Goal: Find specific page/section: Find specific page/section

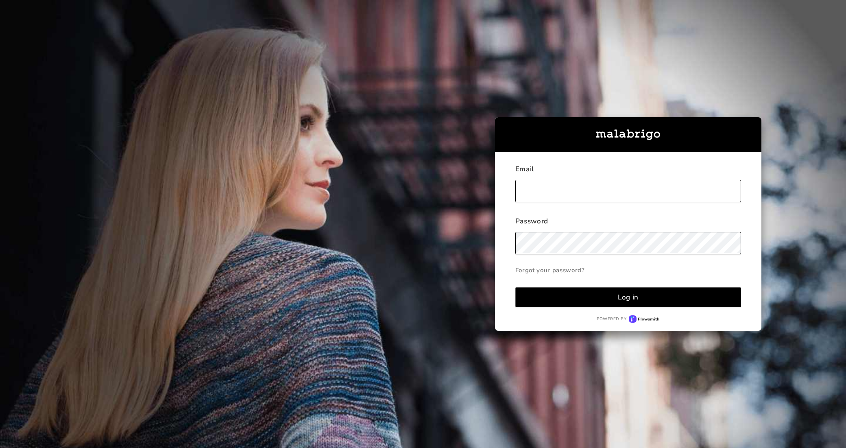
type input "[EMAIL_ADDRESS][DOMAIN_NAME]"
click at [631, 293] on div "Log in" at bounding box center [628, 296] width 21 height 9
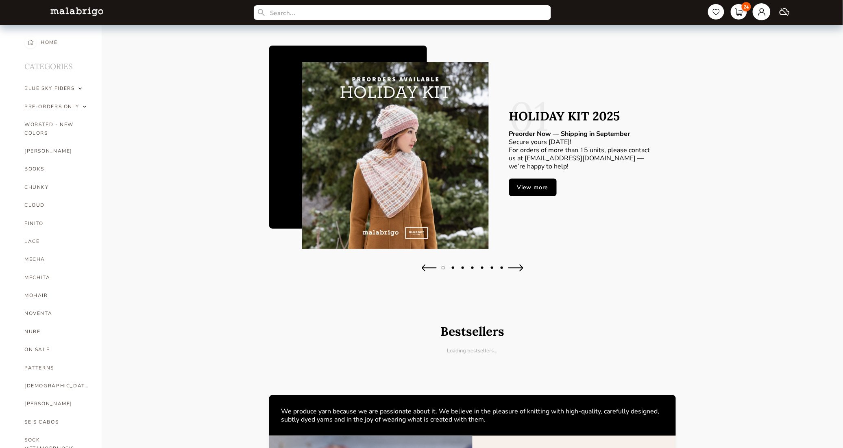
click at [762, 13] on link at bounding box center [762, 11] width 18 height 17
click at [727, 55] on p "[EMAIL_ADDRESS][DOMAIN_NAME]" at bounding box center [729, 58] width 75 height 7
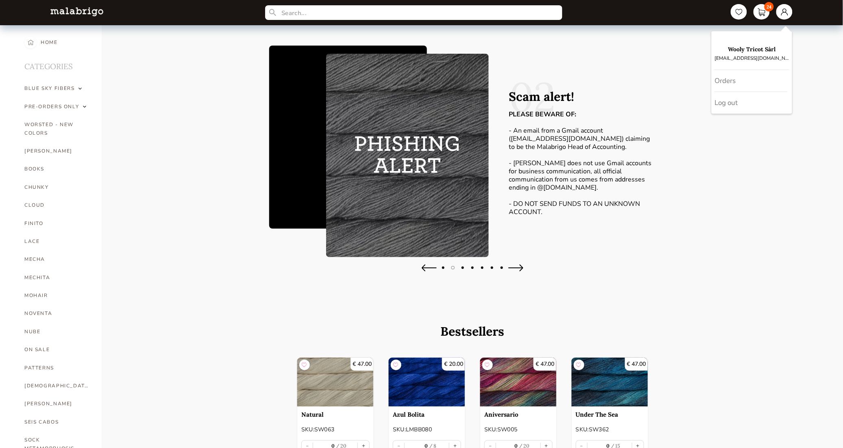
click at [423, 149] on img at bounding box center [407, 155] width 163 height 203
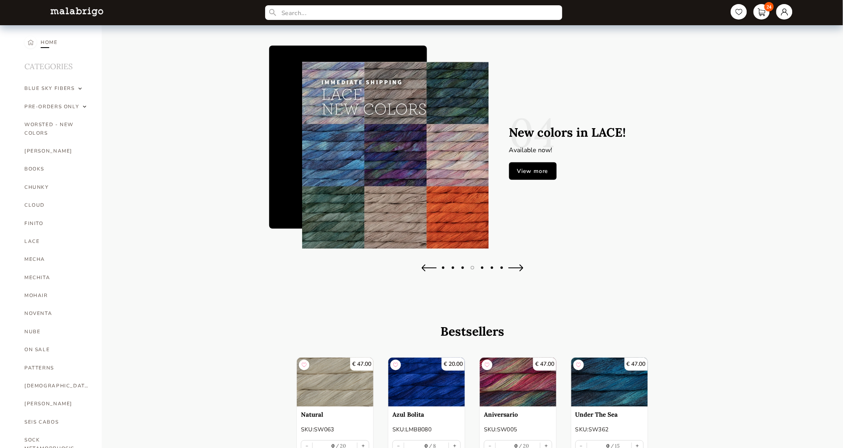
click at [47, 43] on div "HOME" at bounding box center [49, 42] width 17 height 18
click at [46, 43] on div "HOME" at bounding box center [49, 42] width 17 height 18
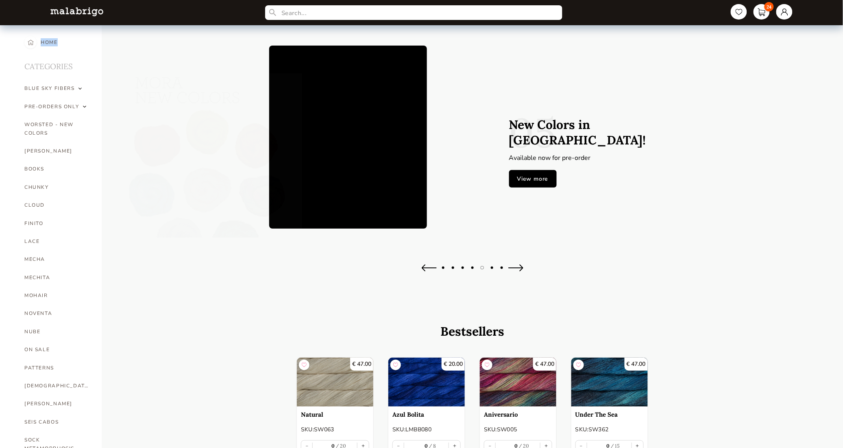
click at [30, 43] on img at bounding box center [31, 42] width 6 height 12
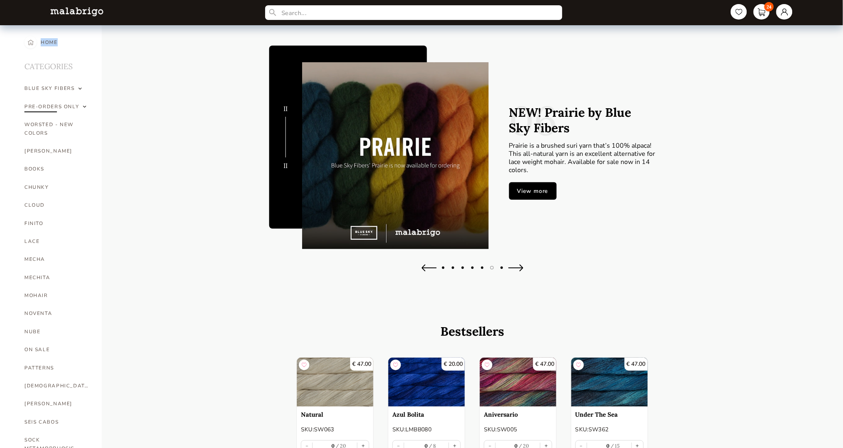
click at [83, 107] on img at bounding box center [84, 106] width 3 height 8
click at [39, 178] on link "[PERSON_NAME]" at bounding box center [58, 179] width 61 height 18
select select "INDEX"
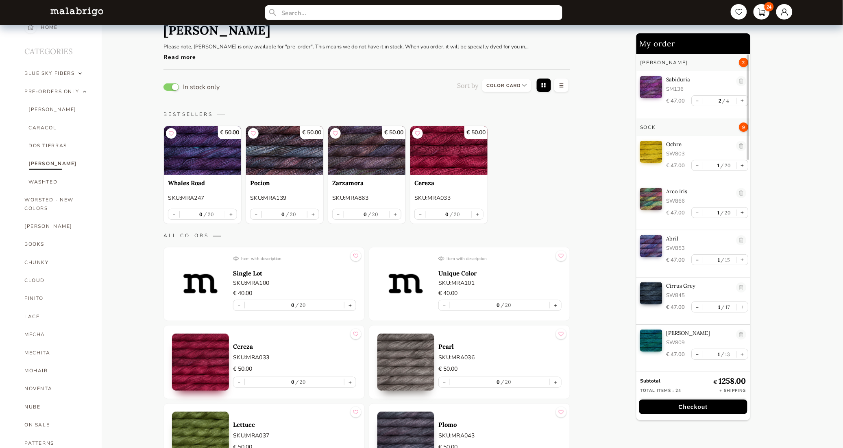
scroll to position [7, 0]
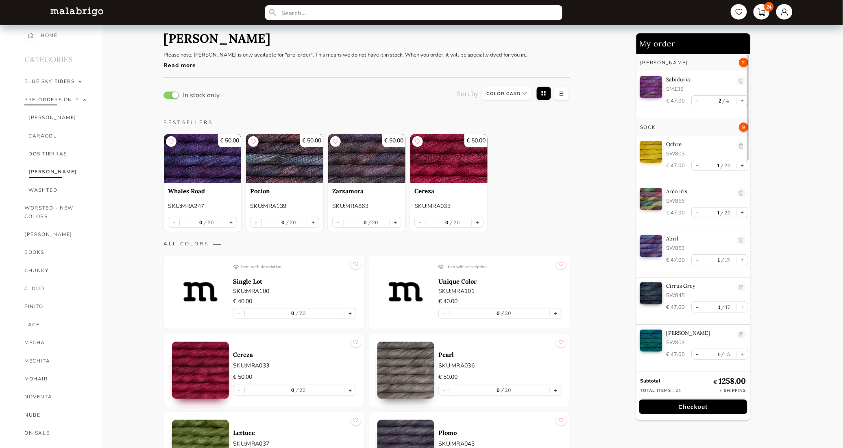
click at [83, 100] on img at bounding box center [84, 100] width 3 height 8
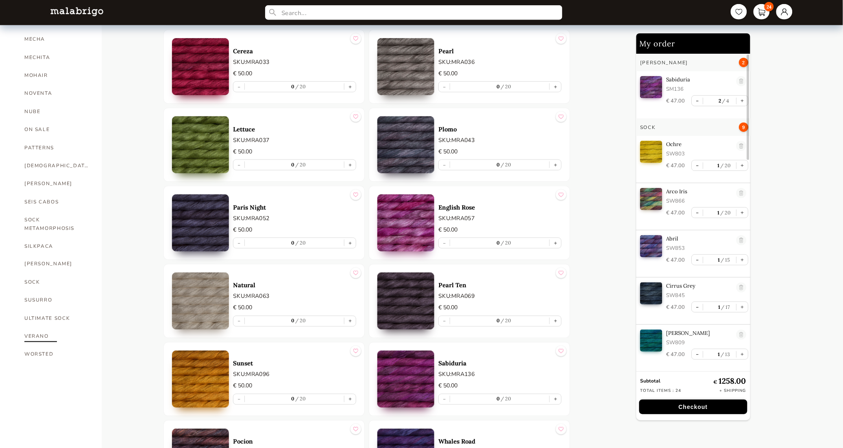
scroll to position [508, 0]
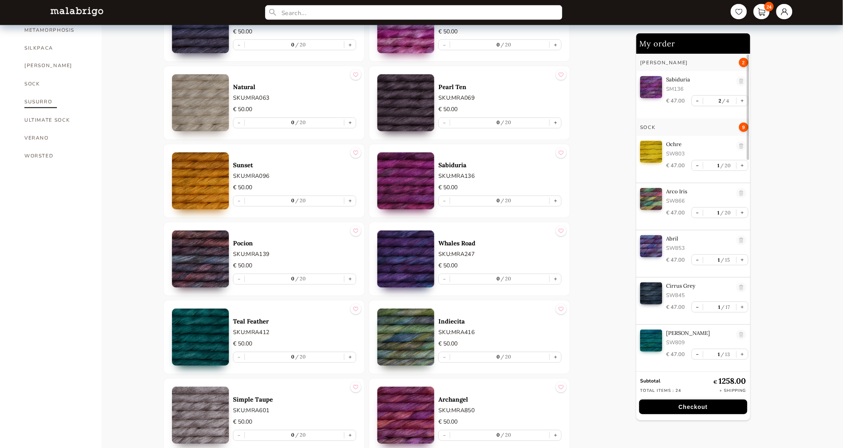
click at [43, 100] on link "SUSURRO" at bounding box center [56, 102] width 65 height 18
